Goal: Transaction & Acquisition: Purchase product/service

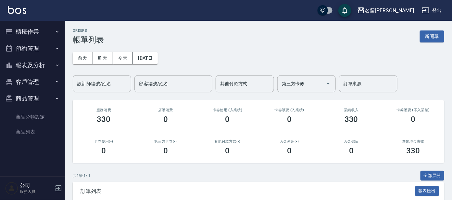
click at [31, 30] on button "櫃檯作業" at bounding box center [33, 31] width 60 height 17
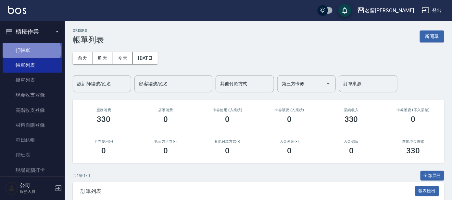
click at [30, 51] on link "打帳單" at bounding box center [33, 50] width 60 height 15
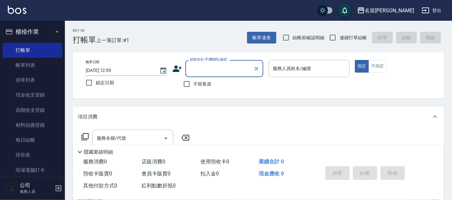
click at [357, 33] on label "連續打單結帳" at bounding box center [346, 38] width 41 height 14
click at [340, 33] on input "連續打單結帳" at bounding box center [333, 38] width 14 height 14
checkbox input "true"
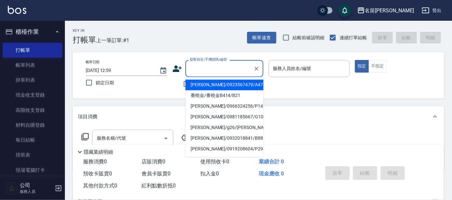
click at [223, 66] on input "顧客姓名/手機號碼/編號" at bounding box center [219, 68] width 62 height 11
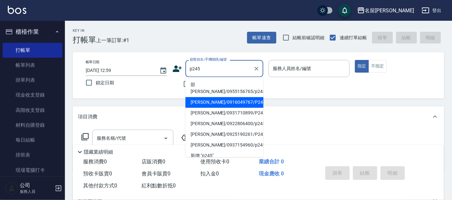
click at [237, 97] on li "[PERSON_NAME]/0916049767/P245" at bounding box center [225, 102] width 78 height 11
type input "[PERSON_NAME]/0916049767/P245"
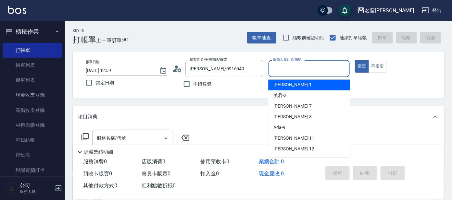
click at [286, 67] on input "服務人員姓名/編號" at bounding box center [310, 68] width 76 height 11
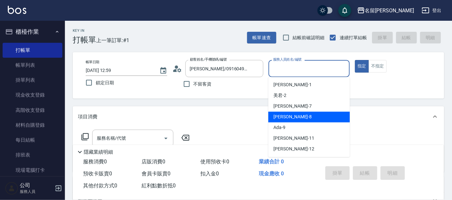
click at [289, 115] on div "[PERSON_NAME] -8" at bounding box center [309, 117] width 82 height 11
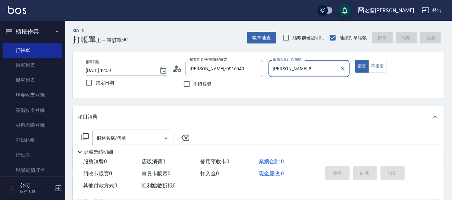
type input "[PERSON_NAME]-8"
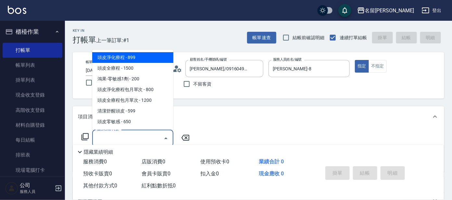
click at [155, 139] on input "服務名稱/代號" at bounding box center [128, 138] width 66 height 11
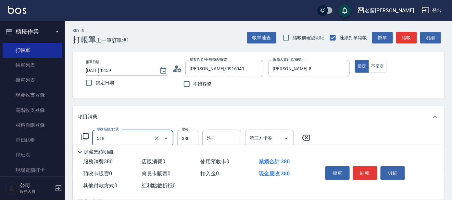
type input "舒壓+洗髮+養髮(518)"
type input "染髮(400)"
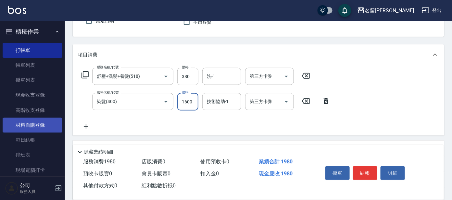
scroll to position [81, 0]
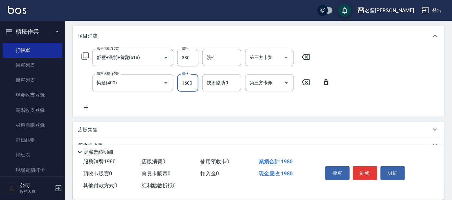
type input "1600"
click at [84, 108] on icon at bounding box center [86, 108] width 16 height 8
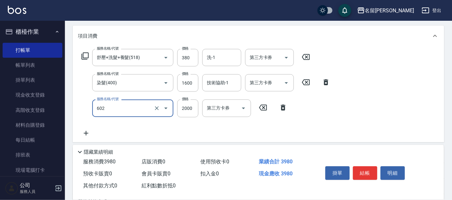
type input "結構護髮(單次)(602)"
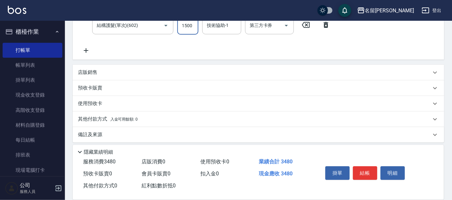
scroll to position [167, 0]
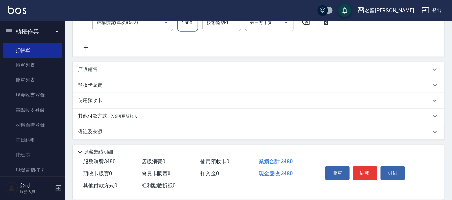
type input "1500"
click at [101, 68] on div "店販銷售" at bounding box center [255, 69] width 354 height 7
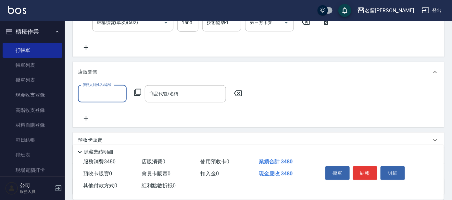
scroll to position [0, 0]
click at [108, 94] on input "服務人員姓名/編號" at bounding box center [102, 93] width 43 height 11
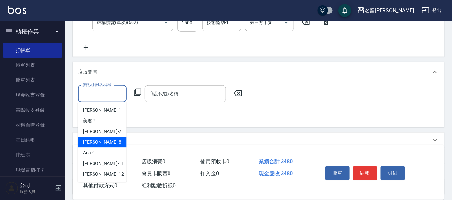
drag, startPoint x: 94, startPoint y: 142, endPoint x: 139, endPoint y: 122, distance: 49.2
click at [97, 143] on div "[PERSON_NAME] -8" at bounding box center [102, 142] width 49 height 11
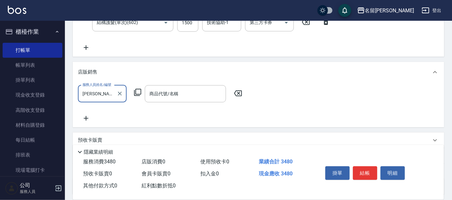
type input "[PERSON_NAME]-8"
click at [170, 95] on div "商品代號/名稱 商品代號/名稱" at bounding box center [185, 93] width 81 height 17
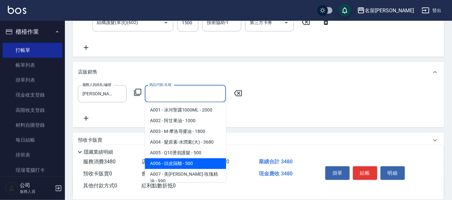
click at [190, 163] on span "A006 - 頭皮隔離 - 500" at bounding box center [185, 164] width 81 height 11
type input "頭皮隔離"
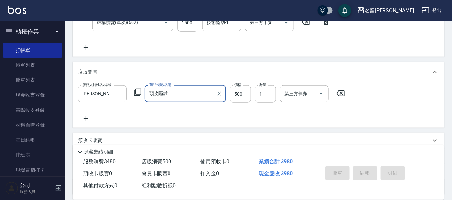
type input "[DATE] 13:01"
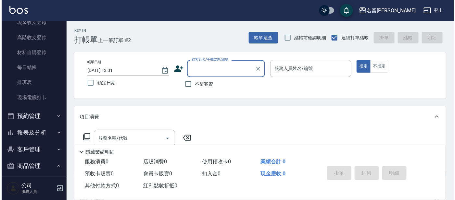
scroll to position [81, 0]
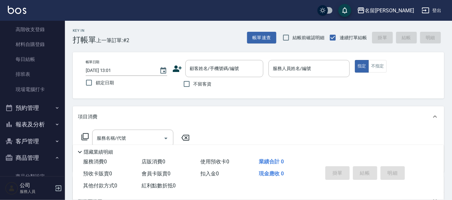
click at [177, 66] on icon at bounding box center [177, 69] width 9 height 6
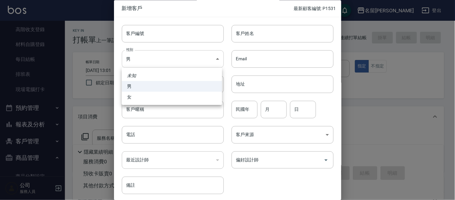
click at [192, 56] on body "名留大龍 登出 櫃檯作業 打帳單 帳單列表 掛單列表 現金收支登錄 高階收支登錄 材料自購登錄 每日結帳 排班表 現場電腦打卡 預約管理 預約管理 單日預約紀…" at bounding box center [227, 158] width 455 height 317
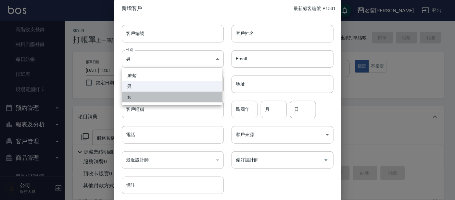
drag, startPoint x: 200, startPoint y: 93, endPoint x: 202, endPoint y: 56, distance: 36.8
click at [201, 84] on ul "未知 男 女" at bounding box center [172, 86] width 100 height 37
click at [184, 95] on li "女" at bounding box center [172, 97] width 100 height 11
type input "[DEMOGRAPHIC_DATA]"
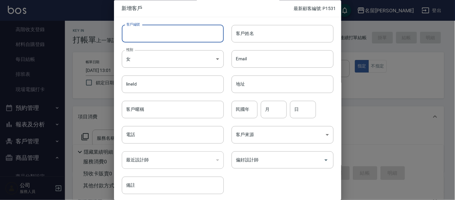
click at [174, 34] on input "客戶編號" at bounding box center [173, 34] width 102 height 18
type input "p1533"
click at [265, 30] on input "客戶姓名" at bounding box center [283, 34] width 102 height 18
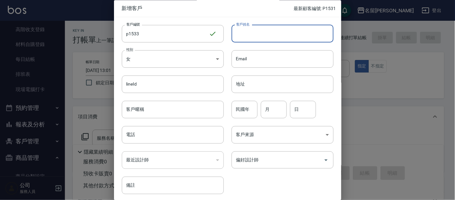
type input "u"
click at [262, 30] on input "[PERSON_NAME]" at bounding box center [283, 34] width 102 height 18
type input "[PERSON_NAME]"
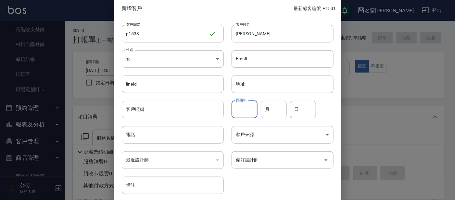
click at [248, 112] on input "民國年" at bounding box center [245, 110] width 26 height 18
type input "81"
click at [269, 108] on input "月" at bounding box center [274, 110] width 26 height 18
type input "7"
click at [299, 107] on input "日" at bounding box center [303, 110] width 26 height 18
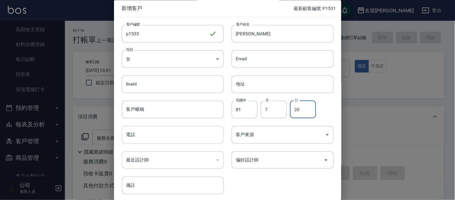
type input "20"
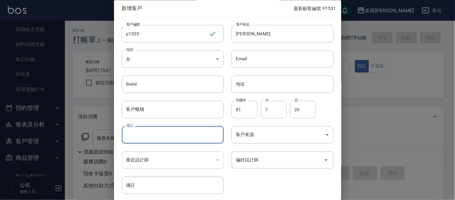
click at [184, 136] on input "電話" at bounding box center [173, 136] width 102 height 18
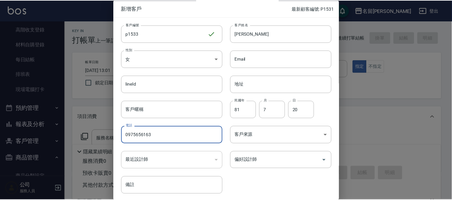
scroll to position [24, 0]
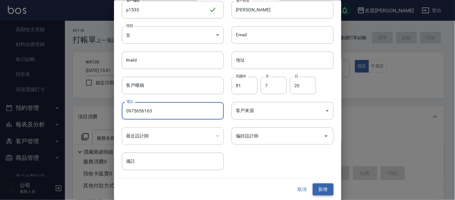
type input "0975656163"
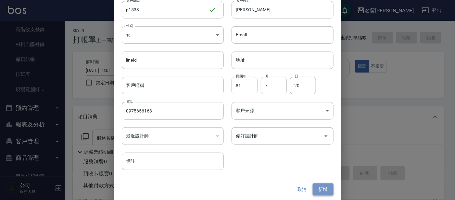
click at [320, 189] on button "新增" at bounding box center [323, 190] width 21 height 12
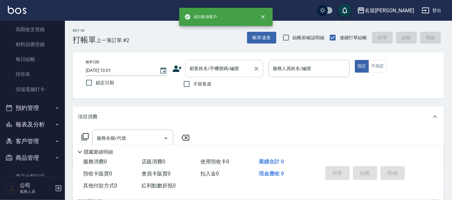
click at [202, 66] on input "顧客姓名/手機號碼/編號" at bounding box center [219, 68] width 62 height 11
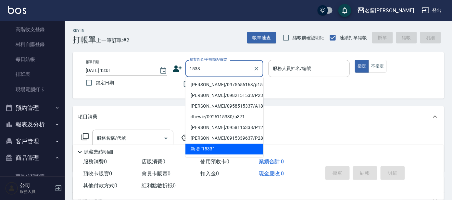
click at [227, 81] on li "[PERSON_NAME]/0975656163/p1533" at bounding box center [225, 85] width 78 height 11
type input "[PERSON_NAME]/0975656163/p1533"
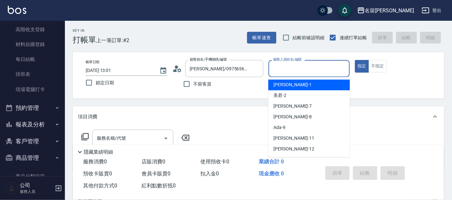
click at [294, 64] on input "服務人員姓名/編號" at bounding box center [310, 68] width 76 height 11
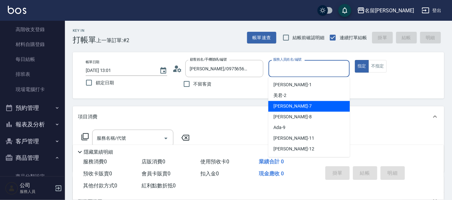
drag, startPoint x: 307, startPoint y: 106, endPoint x: 313, endPoint y: 98, distance: 10.4
click at [308, 104] on div "[PERSON_NAME] -7" at bounding box center [309, 106] width 82 height 11
type input "[PERSON_NAME]-7"
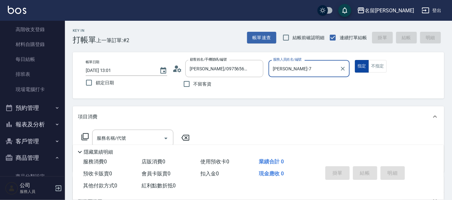
click at [365, 65] on button "指定" at bounding box center [362, 66] width 14 height 13
click at [377, 65] on button "不指定" at bounding box center [378, 66] width 18 height 13
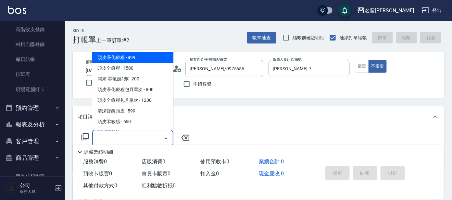
click at [151, 138] on input "服務名稱/代號" at bounding box center [128, 138] width 66 height 11
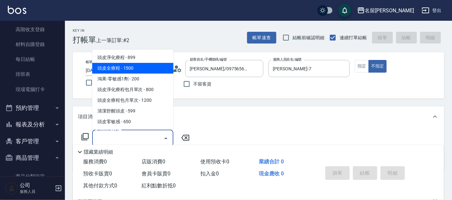
click at [153, 67] on span "頭皮全療程 - 1500" at bounding box center [132, 68] width 81 height 11
type input "頭皮全療程(102)"
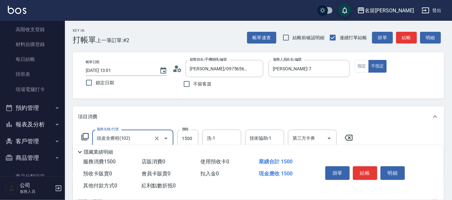
drag, startPoint x: 225, startPoint y: 138, endPoint x: 226, endPoint y: 121, distance: 17.9
click at [226, 132] on div "洗-1" at bounding box center [221, 138] width 39 height 17
drag, startPoint x: 220, startPoint y: 139, endPoint x: 221, endPoint y: 134, distance: 5.9
click at [220, 137] on input "洗-1" at bounding box center [221, 138] width 33 height 11
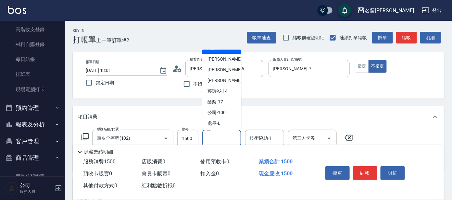
scroll to position [53, 0]
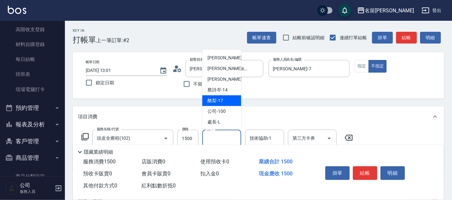
click at [221, 102] on span "酪梨 -17" at bounding box center [216, 100] width 16 height 7
type input "酪梨-17"
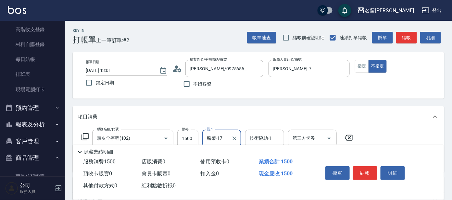
drag, startPoint x: 261, startPoint y: 135, endPoint x: 263, endPoint y: 132, distance: 3.5
click at [262, 133] on div "技術協助-1 技術協助-1" at bounding box center [264, 138] width 39 height 17
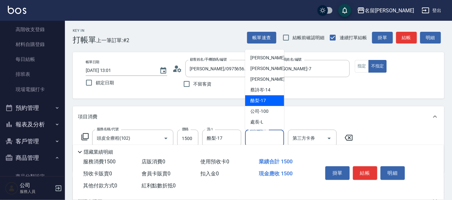
click at [266, 103] on span "酪梨 -17" at bounding box center [259, 100] width 16 height 7
type input "酪梨-17"
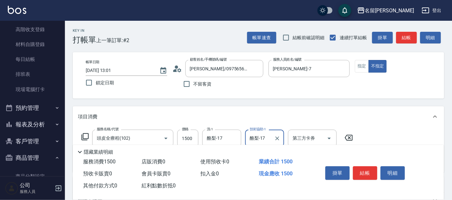
drag, startPoint x: 362, startPoint y: 172, endPoint x: 355, endPoint y: 173, distance: 7.5
click at [361, 172] on button "結帳" at bounding box center [365, 174] width 24 height 14
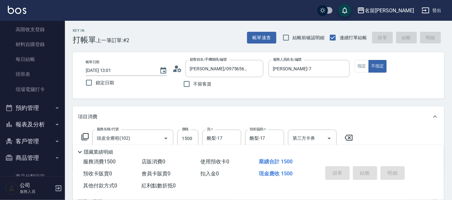
type input "[DATE] 13:11"
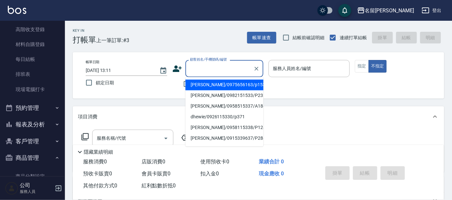
drag, startPoint x: 201, startPoint y: 71, endPoint x: 194, endPoint y: 74, distance: 7.7
click at [198, 73] on input "顧客姓名/手機號碼/編號" at bounding box center [219, 68] width 62 height 11
type input "ㄣ"
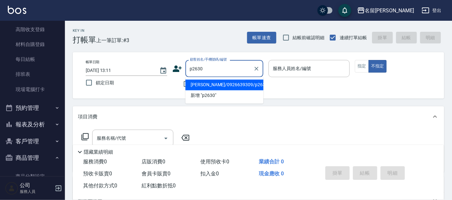
type input "[PERSON_NAME]/0926639309/p2630"
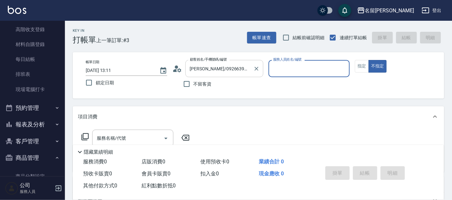
type input "公司 -100"
click at [257, 68] on icon "Clear" at bounding box center [257, 69] width 4 height 4
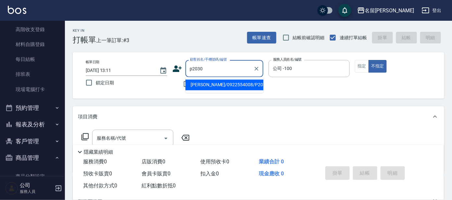
click at [209, 68] on input "p2030" at bounding box center [219, 68] width 62 height 11
click at [204, 69] on input "p2030" at bounding box center [219, 68] width 62 height 11
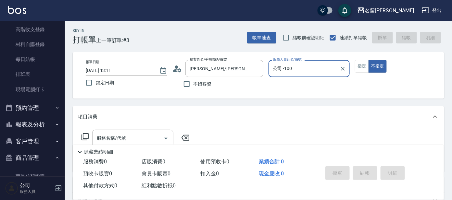
type input "新客人 姓名未設定/p2023/null"
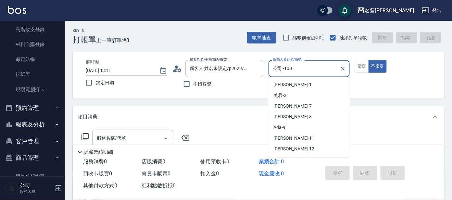
click at [308, 67] on input "公司 -100" at bounding box center [305, 68] width 66 height 11
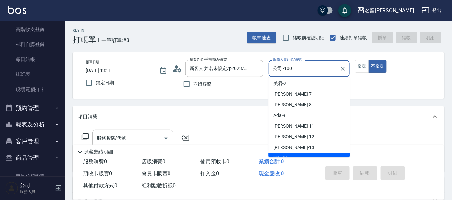
scroll to position [11, 0]
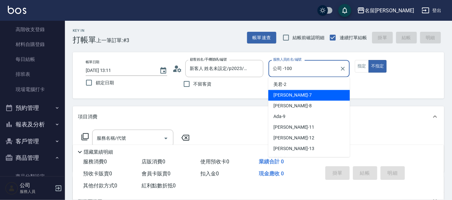
drag, startPoint x: 280, startPoint y: 99, endPoint x: 289, endPoint y: 95, distance: 9.6
click at [280, 98] on span "[PERSON_NAME] -7" at bounding box center [293, 95] width 38 height 7
type input "[PERSON_NAME]-7"
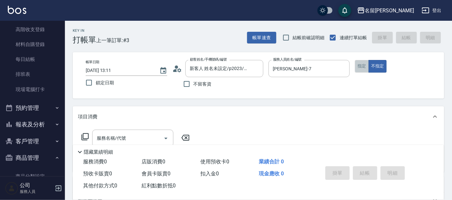
click at [361, 69] on button "指定" at bounding box center [362, 66] width 14 height 13
click at [84, 134] on icon at bounding box center [85, 137] width 8 height 8
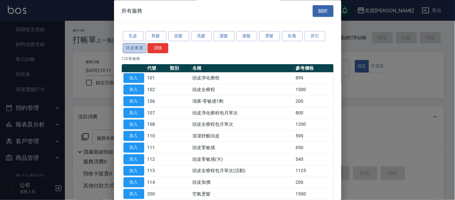
click at [129, 47] on button "頭皮養護" at bounding box center [135, 48] width 24 height 10
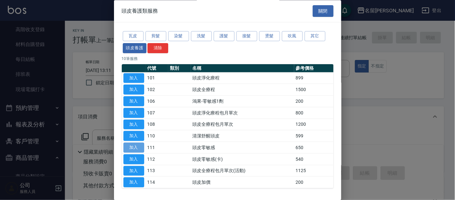
click at [136, 148] on button "加入" at bounding box center [133, 148] width 21 height 10
type input "頭皮零敏感(111)"
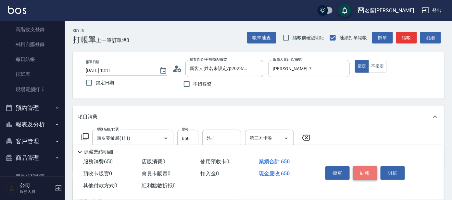
click at [358, 173] on button "結帳" at bounding box center [365, 174] width 24 height 14
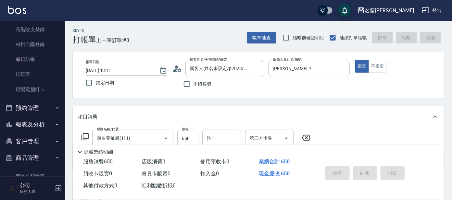
type input "[DATE] 13:19"
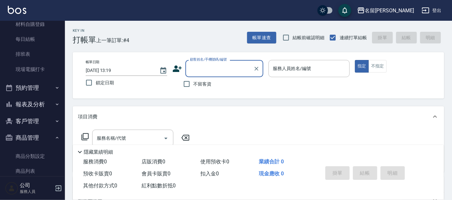
scroll to position [104, 0]
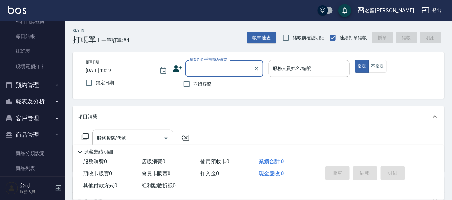
click at [30, 102] on button "報表及分析" at bounding box center [33, 101] width 60 height 17
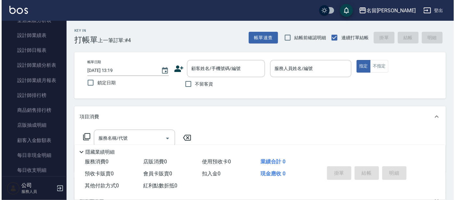
scroll to position [323, 0]
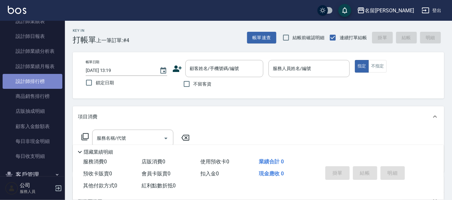
click at [36, 81] on link "設計師排行榜" at bounding box center [33, 81] width 60 height 15
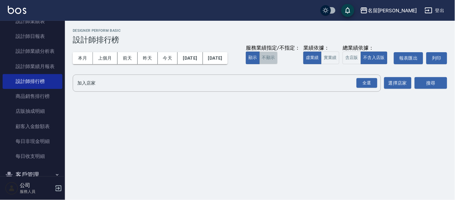
click at [260, 64] on button "不顯示" at bounding box center [269, 58] width 18 height 13
click at [321, 64] on button "實業績" at bounding box center [330, 58] width 18 height 13
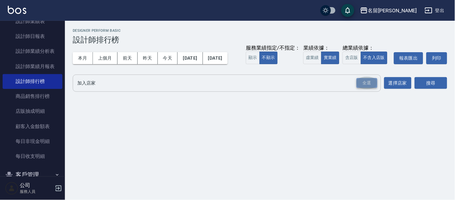
drag, startPoint x: 370, startPoint y: 98, endPoint x: 373, endPoint y: 97, distance: 3.7
click at [370, 88] on div "全選" at bounding box center [367, 83] width 21 height 10
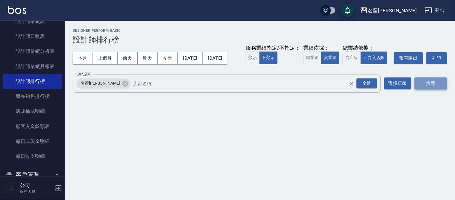
click at [428, 90] on button "搜尋" at bounding box center [431, 84] width 32 height 12
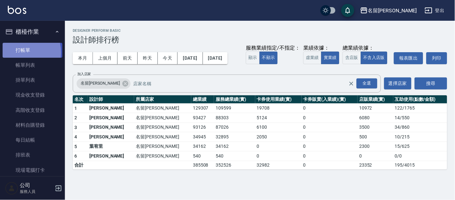
click at [18, 52] on link "打帳單" at bounding box center [33, 50] width 60 height 15
